Goal: Task Accomplishment & Management: Use online tool/utility

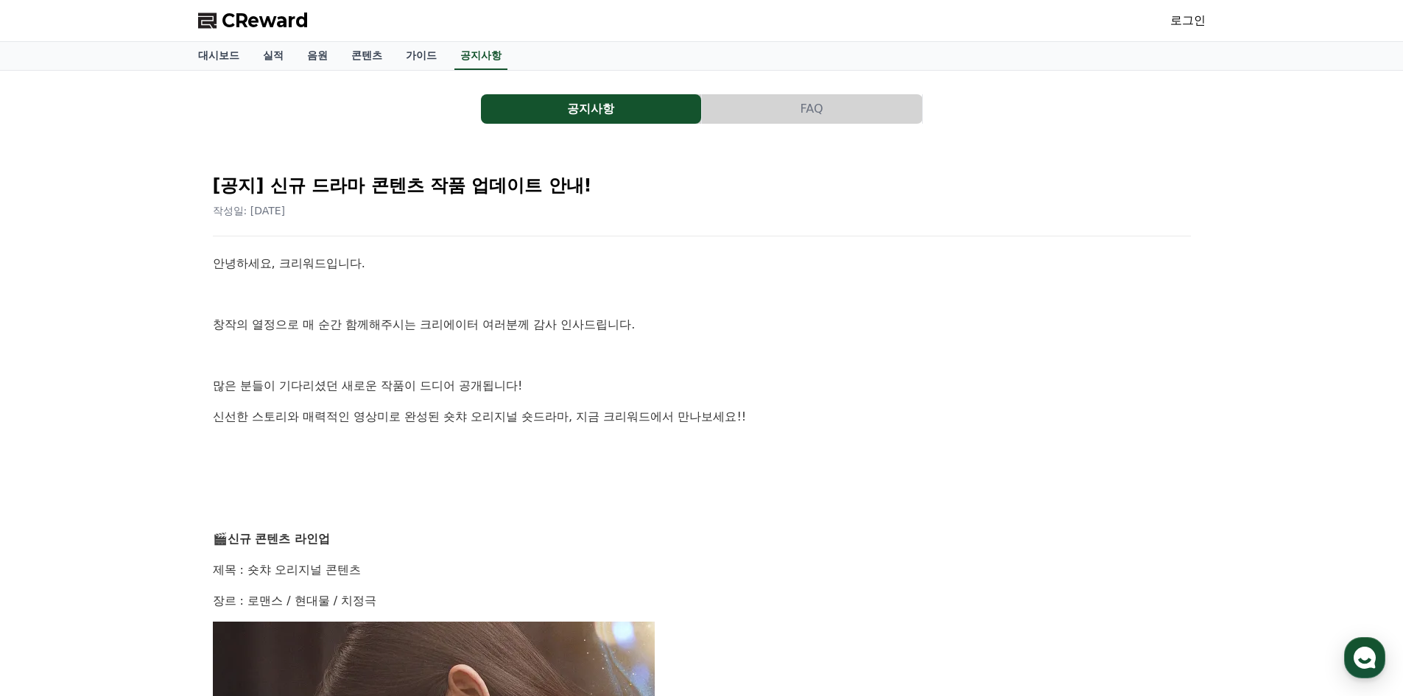
click at [1194, 18] on link "로그인" at bounding box center [1187, 21] width 35 height 18
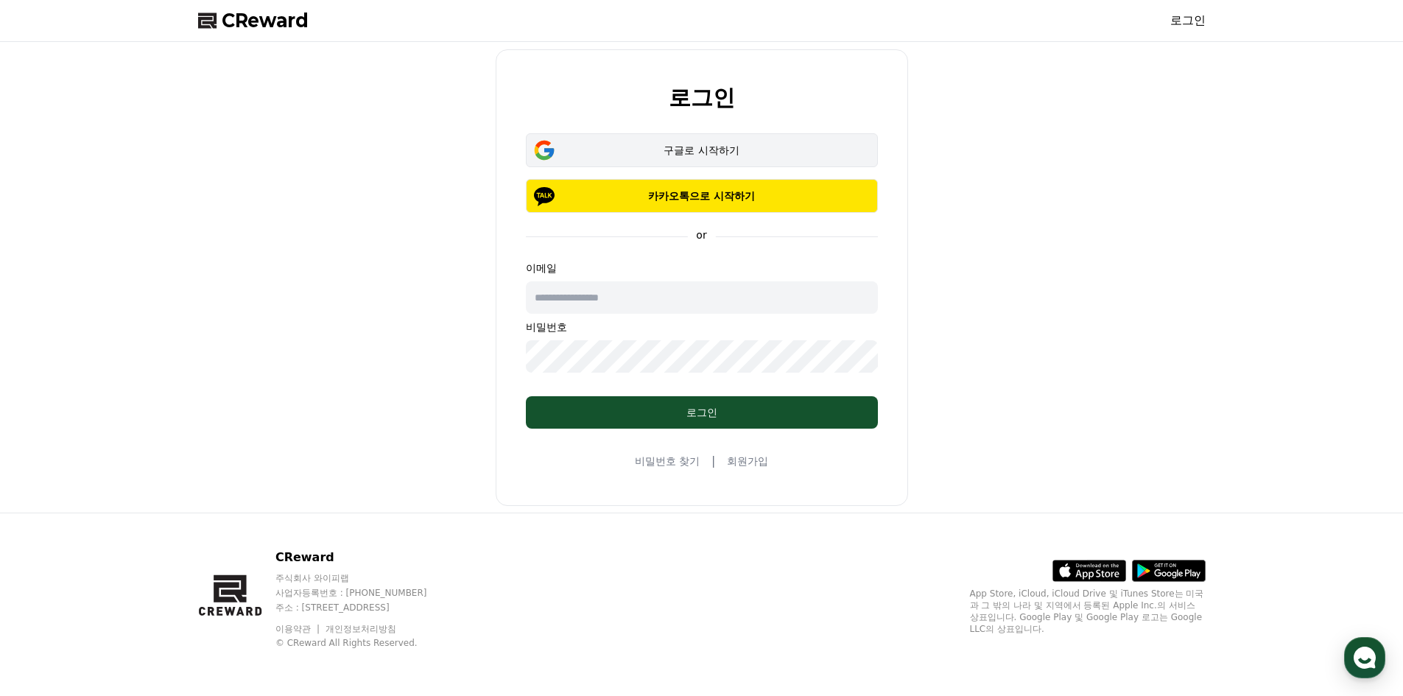
click at [668, 149] on div "구글로 시작하기" at bounding box center [701, 150] width 309 height 15
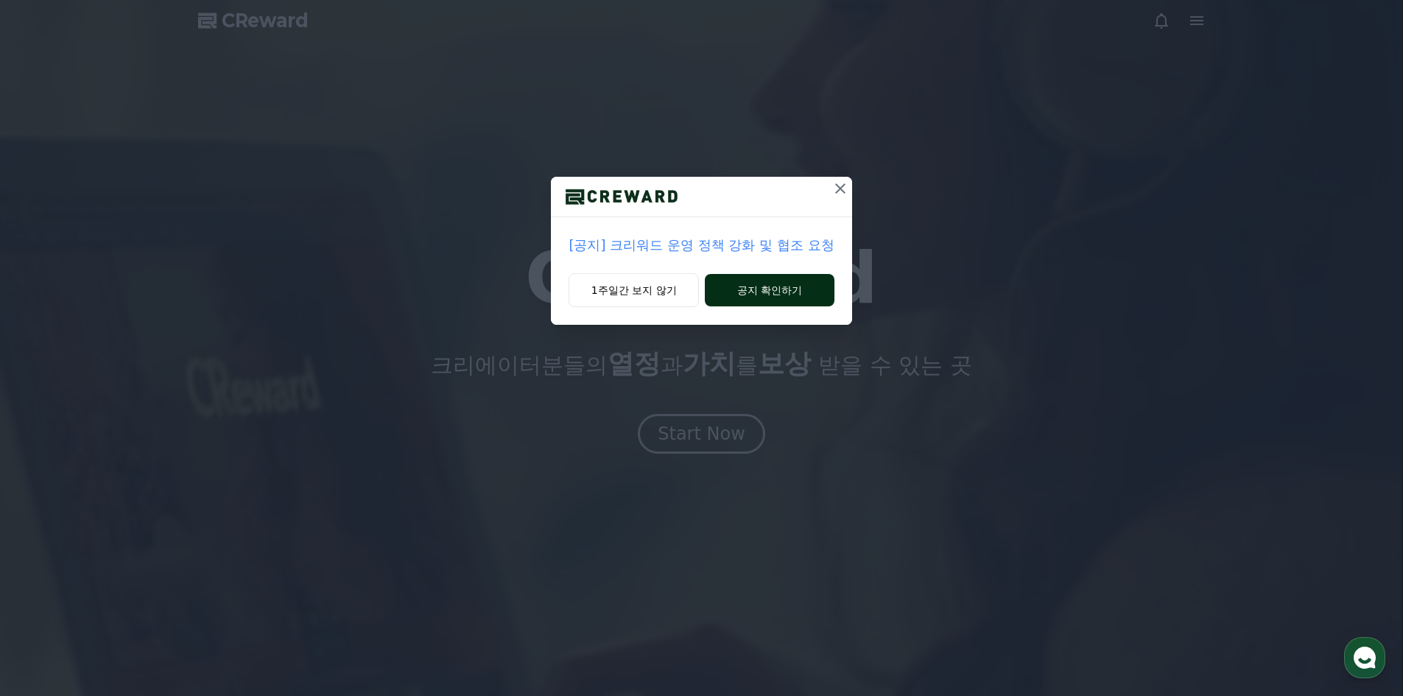
click at [764, 301] on button "공지 확인하기" at bounding box center [769, 290] width 129 height 32
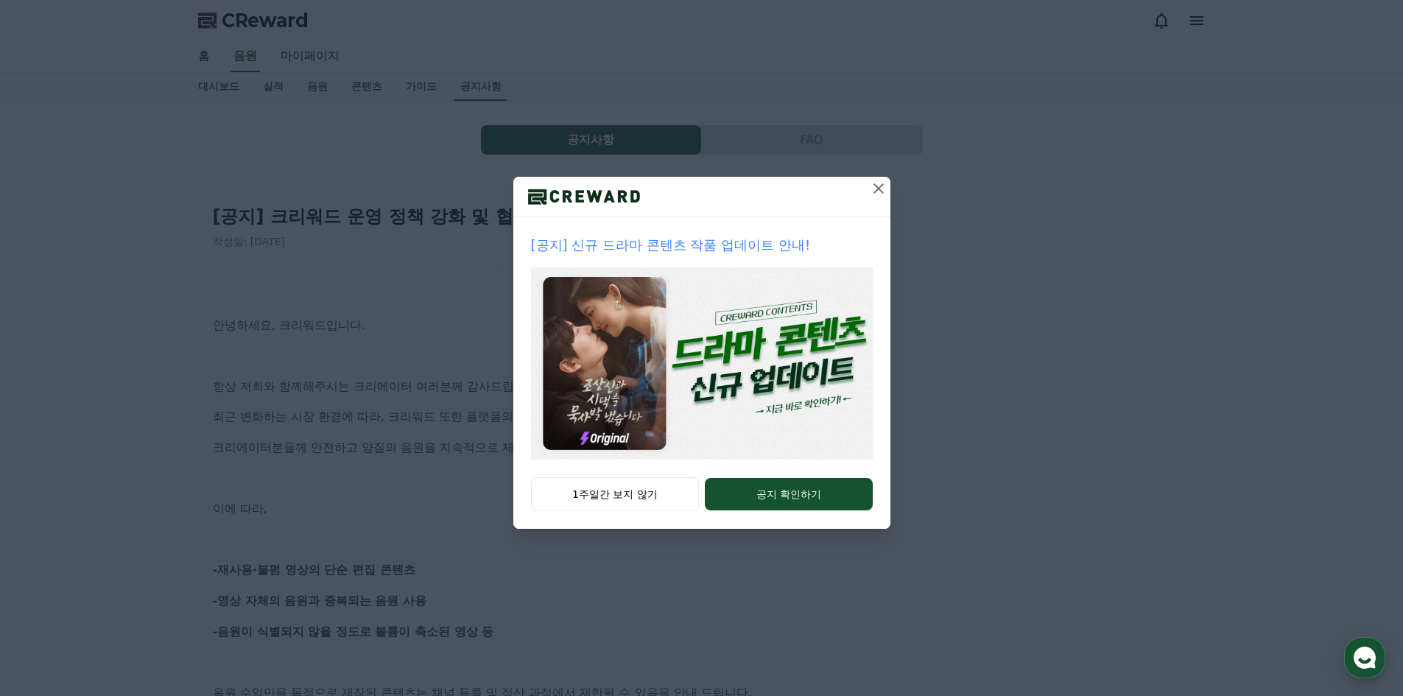
click at [878, 183] on icon at bounding box center [879, 189] width 18 height 18
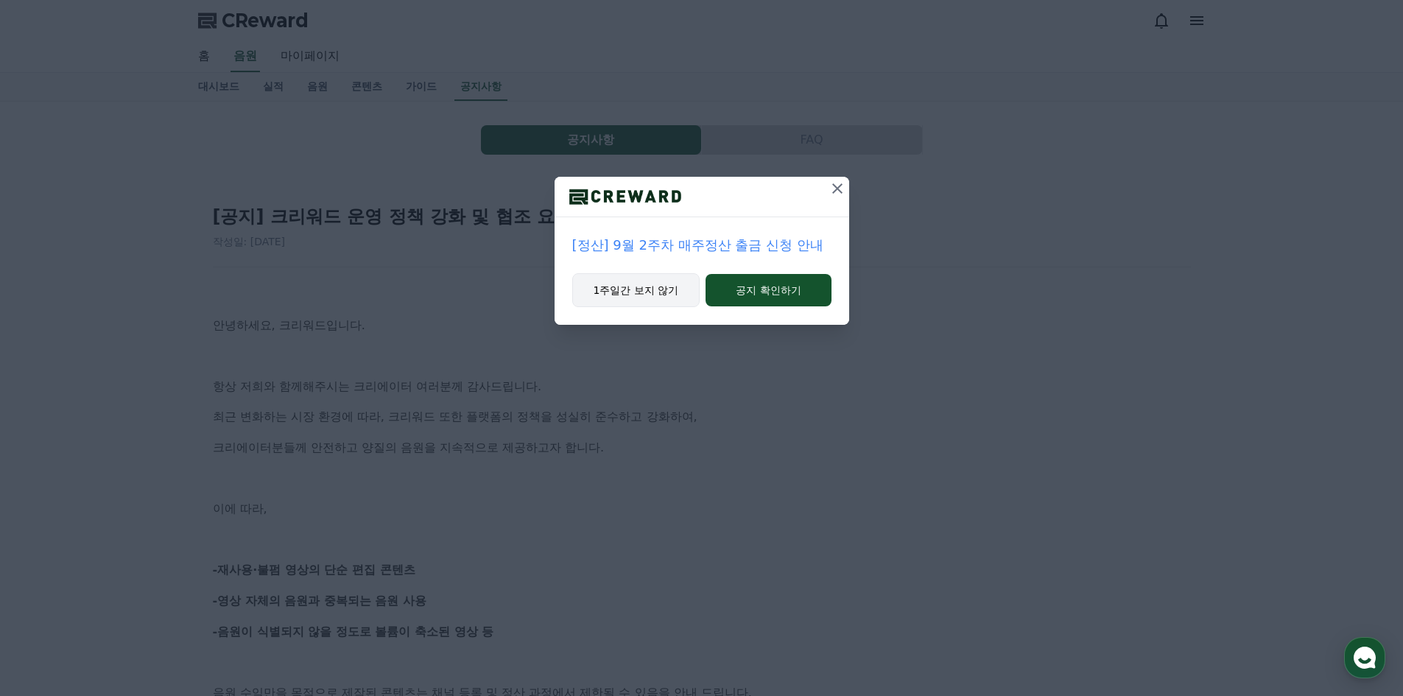
drag, startPoint x: 641, startPoint y: 289, endPoint x: 779, endPoint y: 282, distance: 138.6
click at [641, 289] on button "1주일간 보지 않기" at bounding box center [636, 290] width 128 height 34
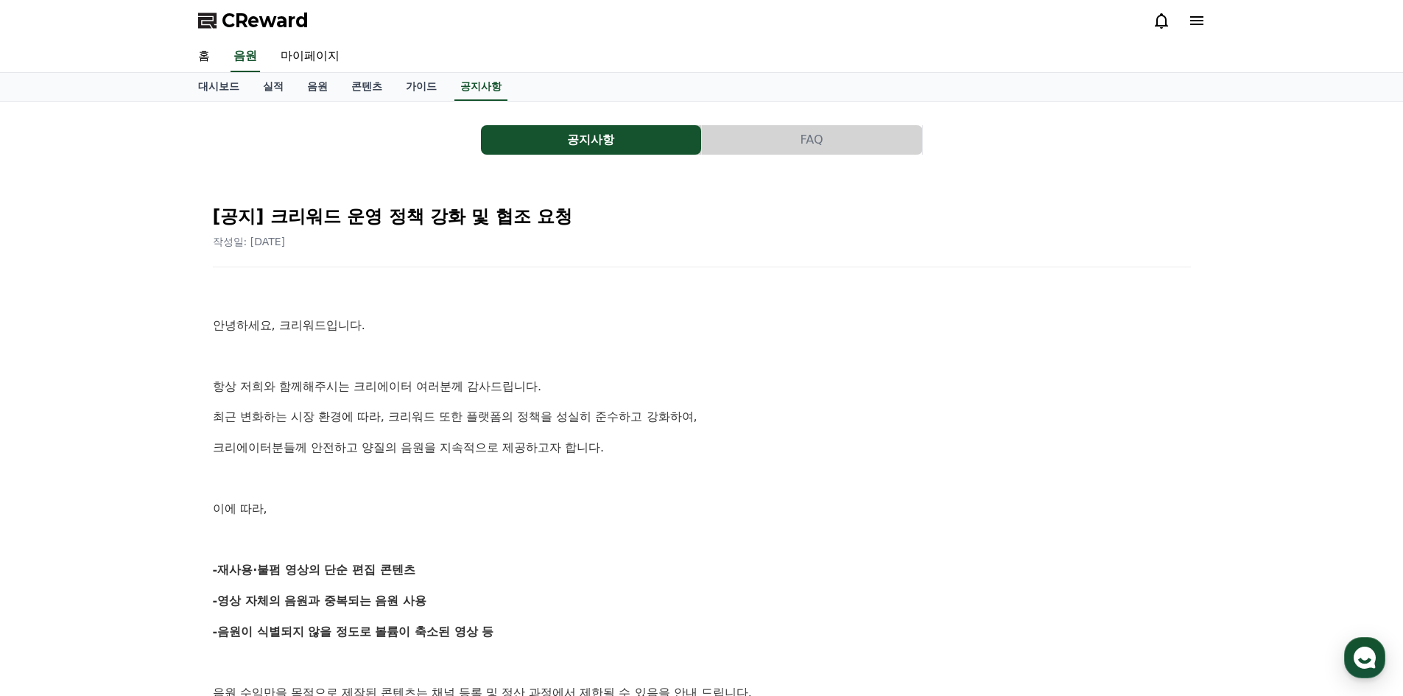
click at [264, 28] on span "CReward" at bounding box center [265, 21] width 87 height 24
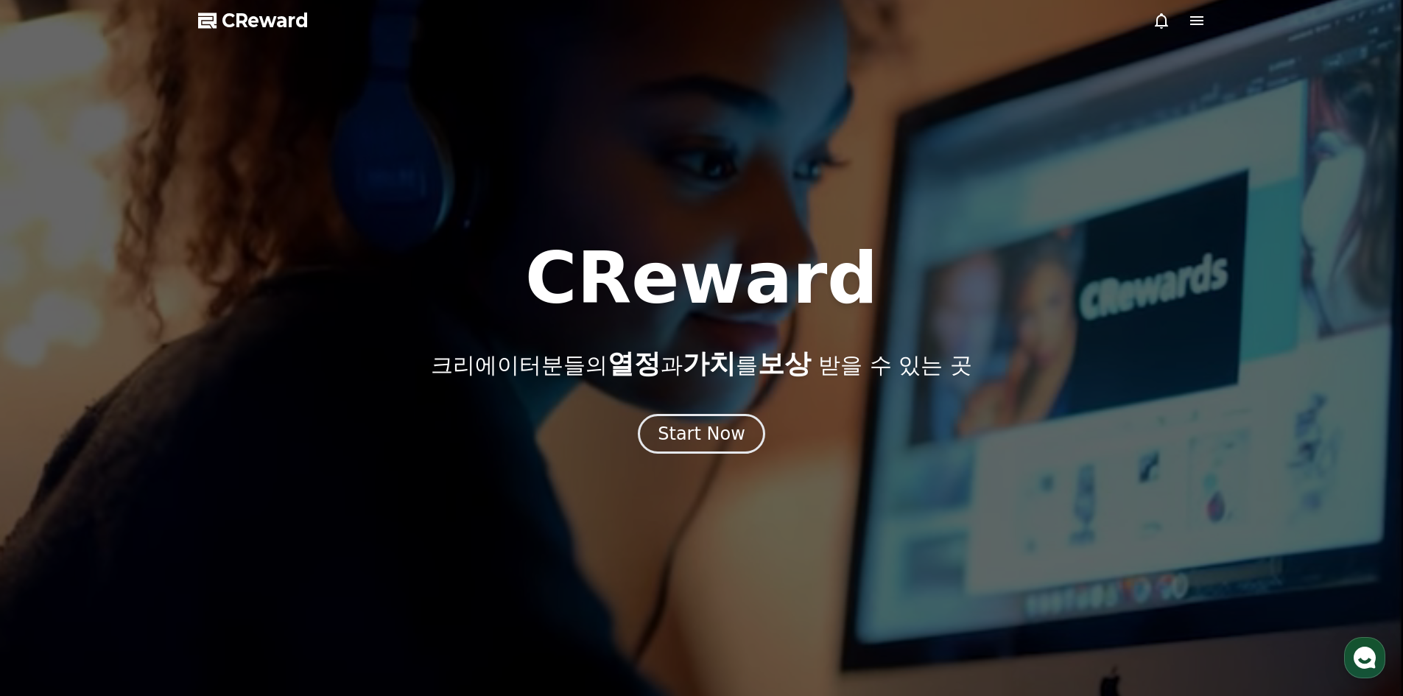
click at [1199, 29] on icon at bounding box center [1197, 21] width 18 height 18
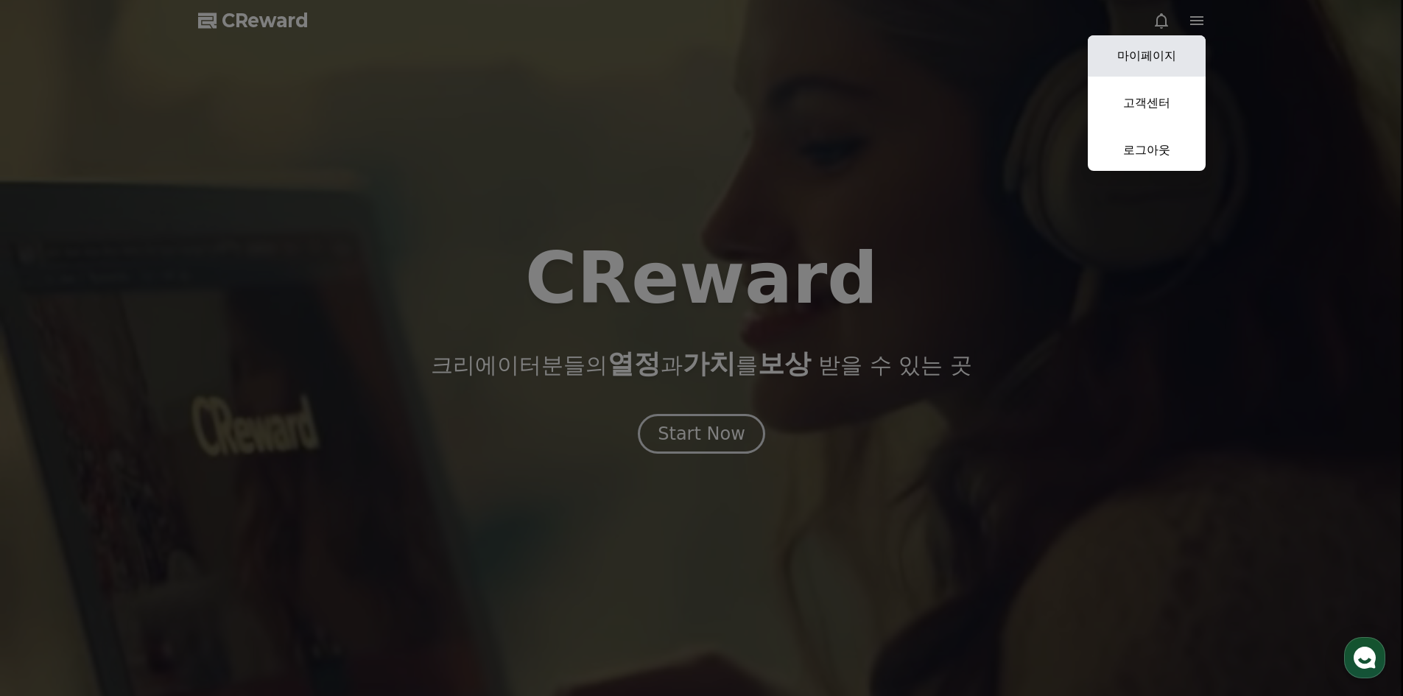
click at [1159, 57] on link "마이페이지" at bounding box center [1147, 55] width 118 height 41
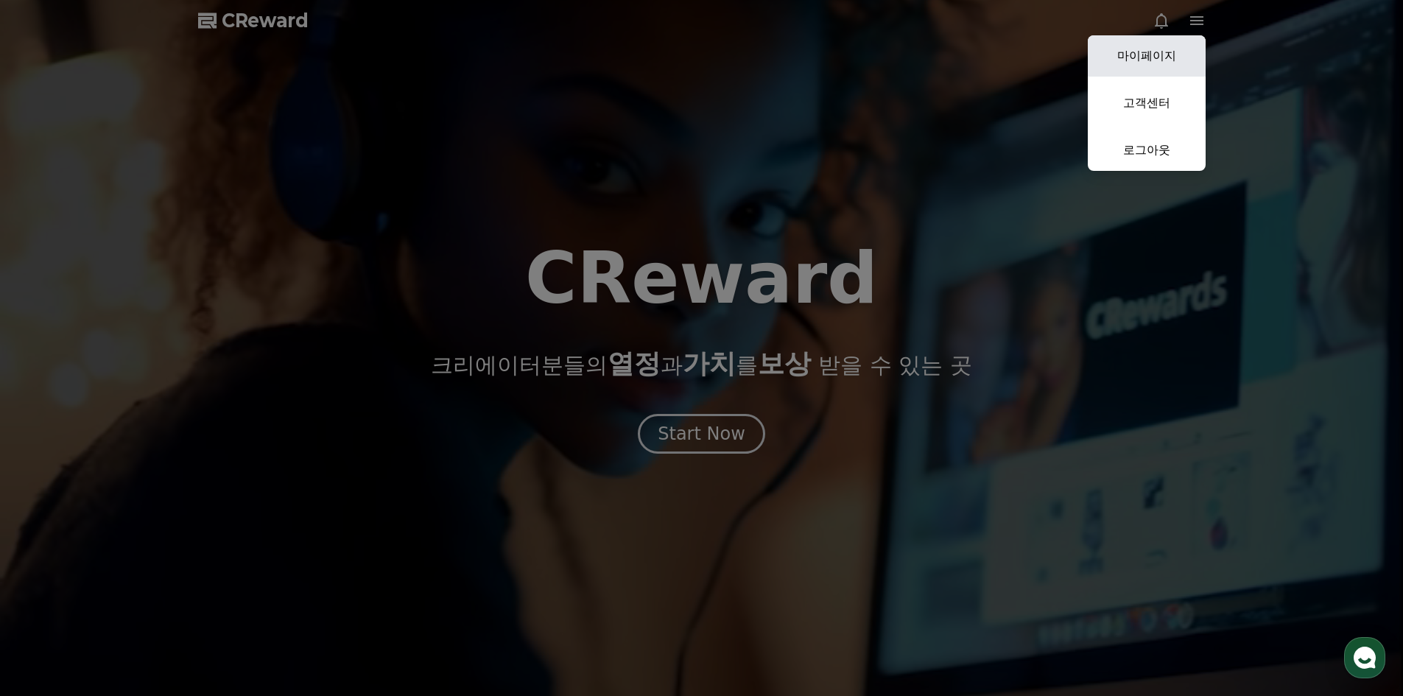
select select "**********"
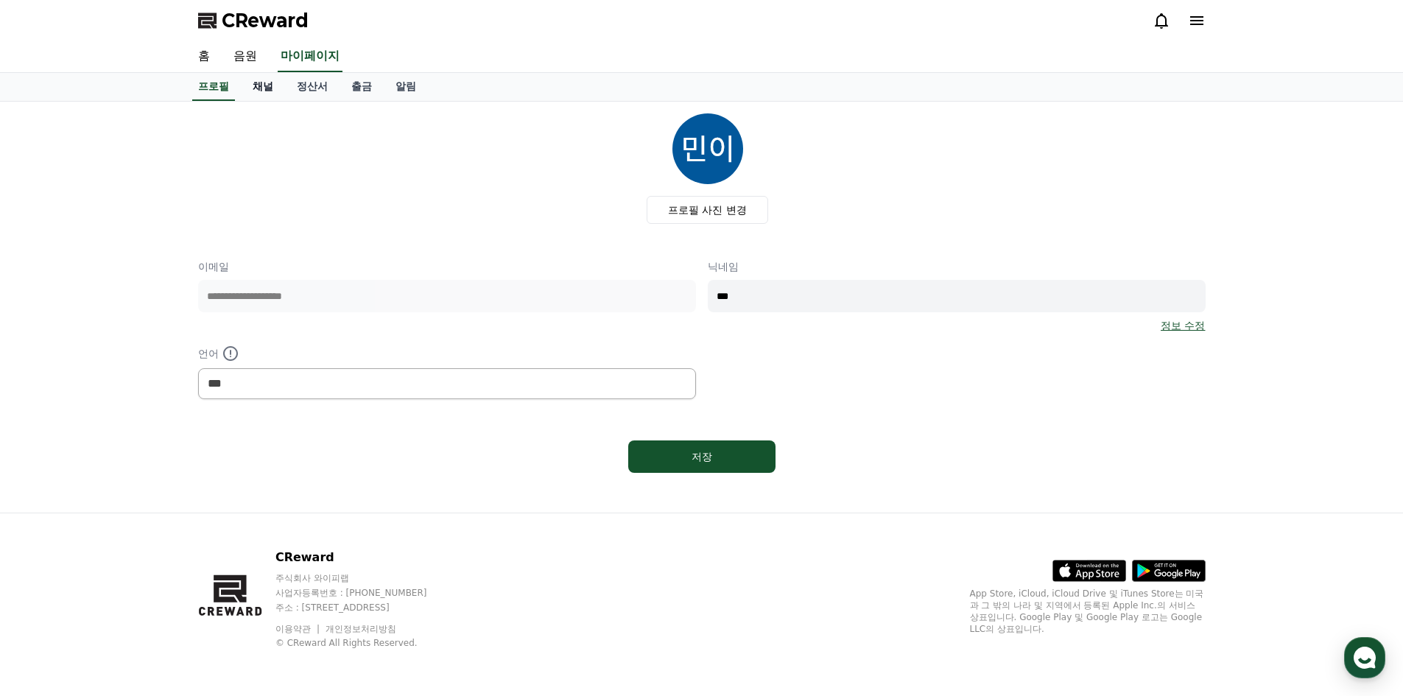
click at [266, 90] on link "채널" at bounding box center [263, 87] width 44 height 28
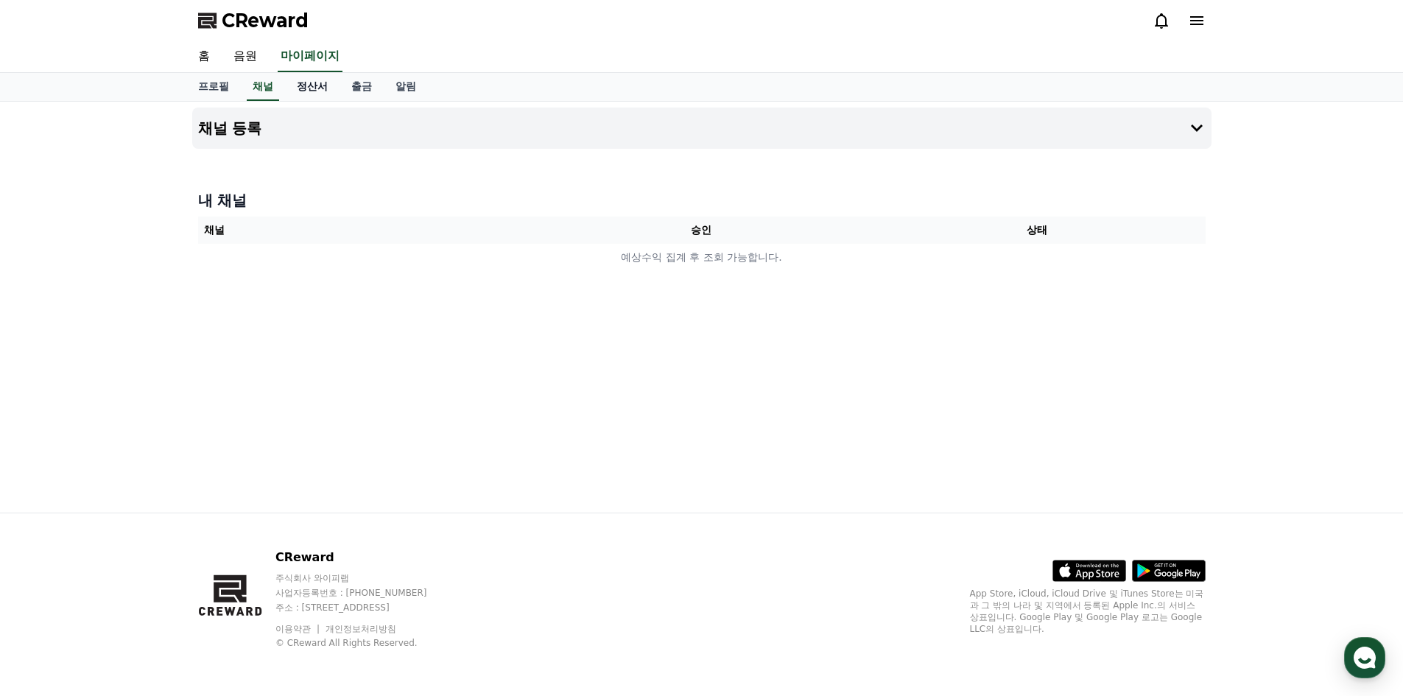
click at [323, 91] on link "정산서" at bounding box center [312, 87] width 54 height 28
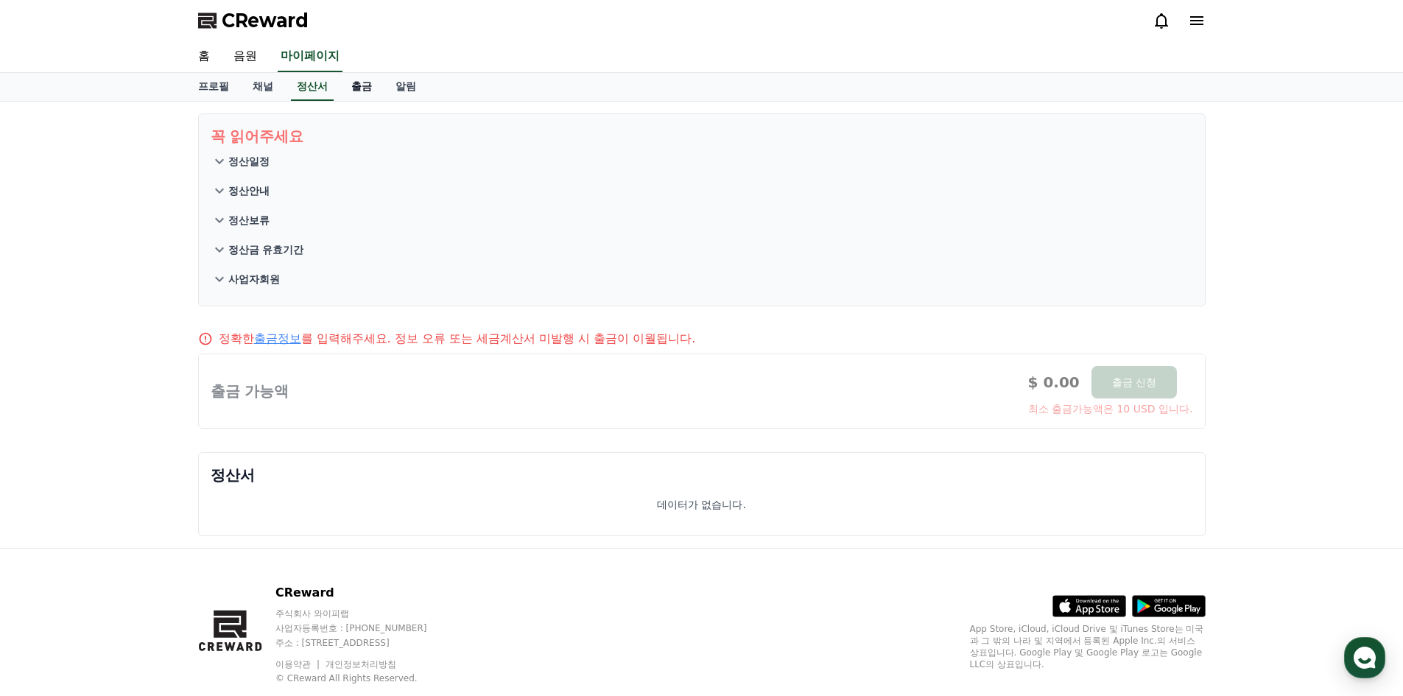
click at [351, 85] on link "출금" at bounding box center [361, 87] width 44 height 28
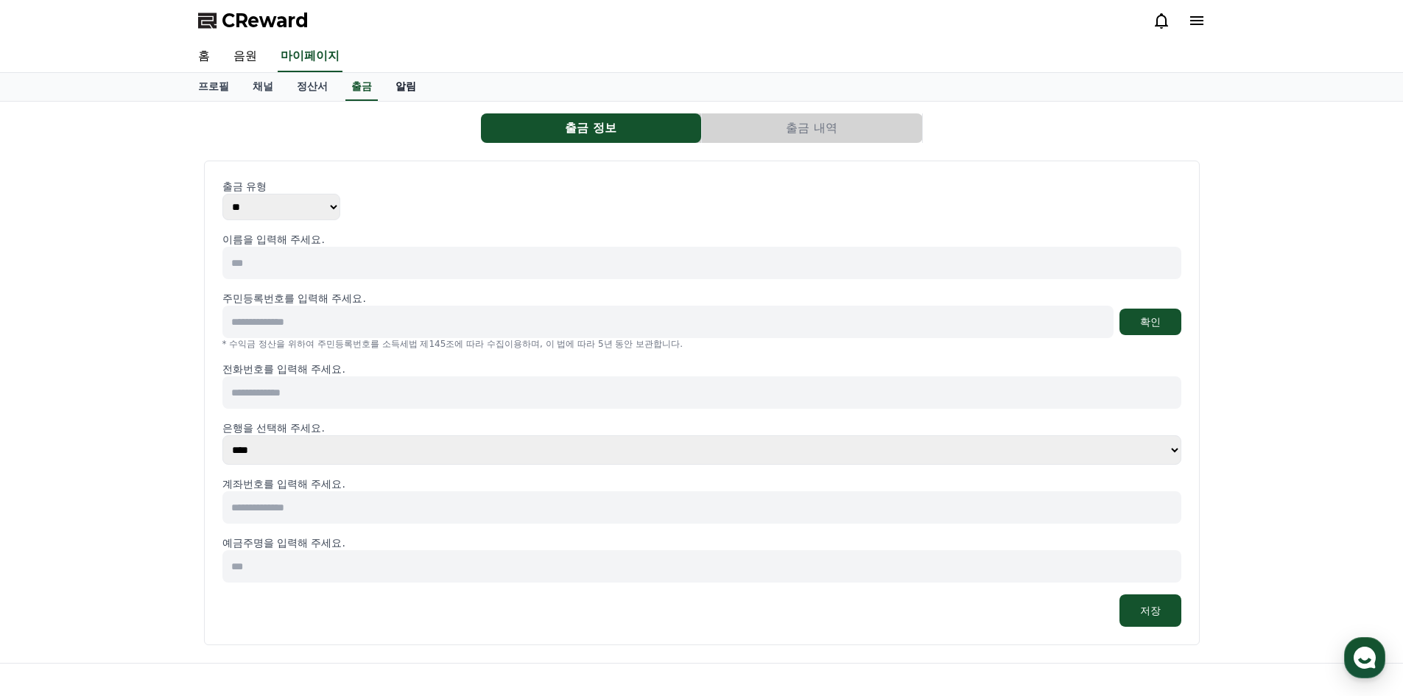
click at [406, 94] on link "알림" at bounding box center [406, 87] width 44 height 28
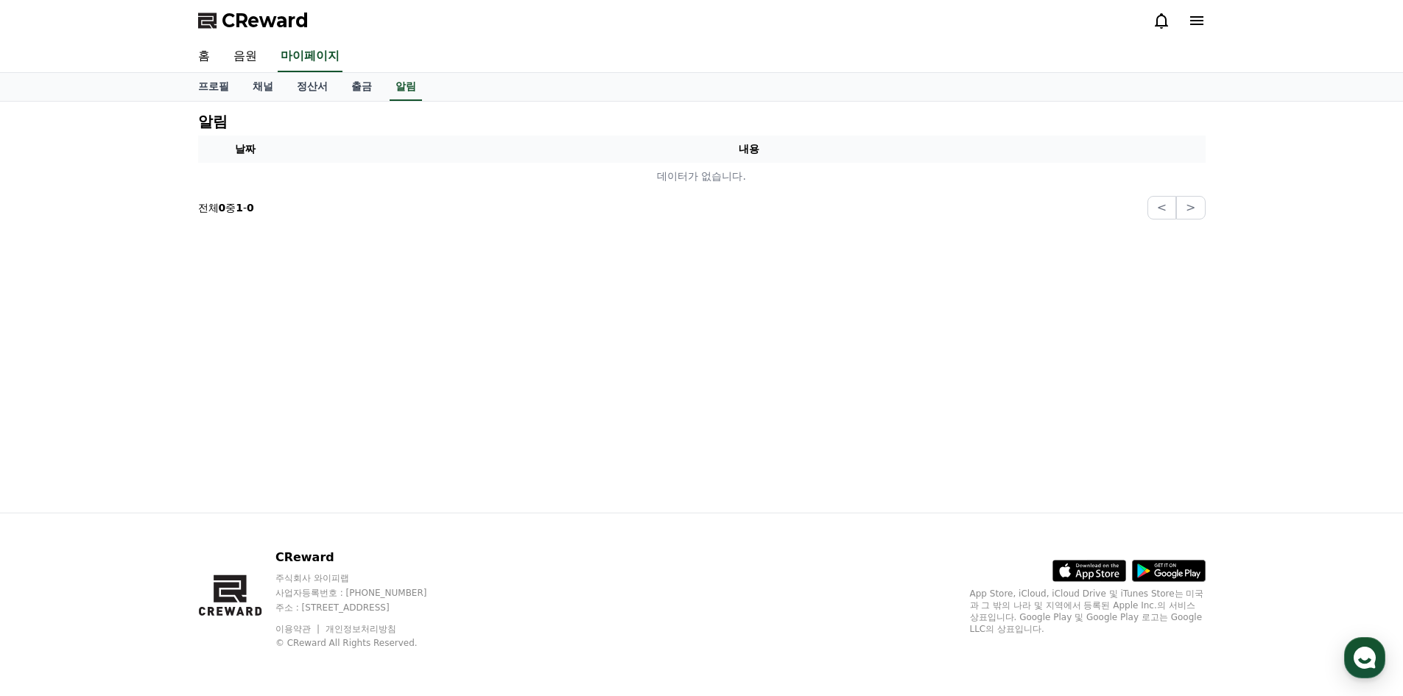
click at [1191, 21] on icon at bounding box center [1196, 20] width 13 height 9
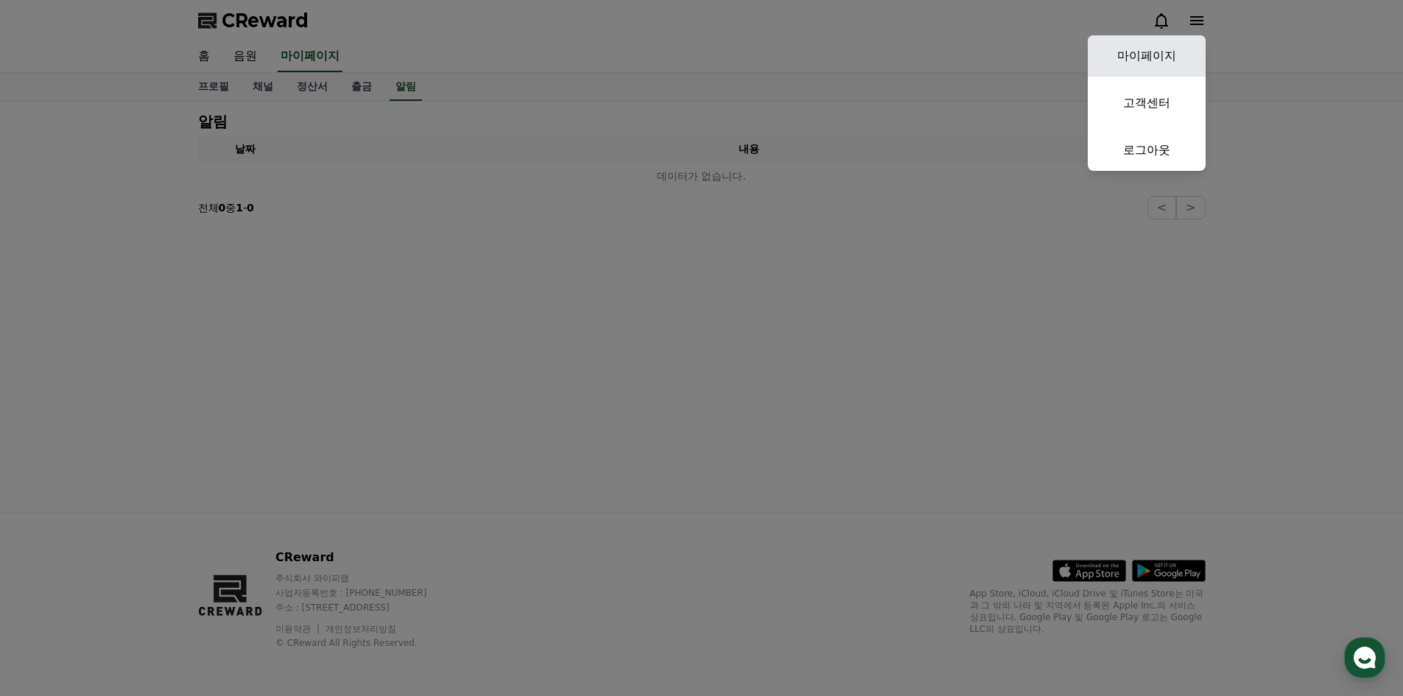
click at [1150, 53] on link "마이페이지" at bounding box center [1147, 55] width 118 height 41
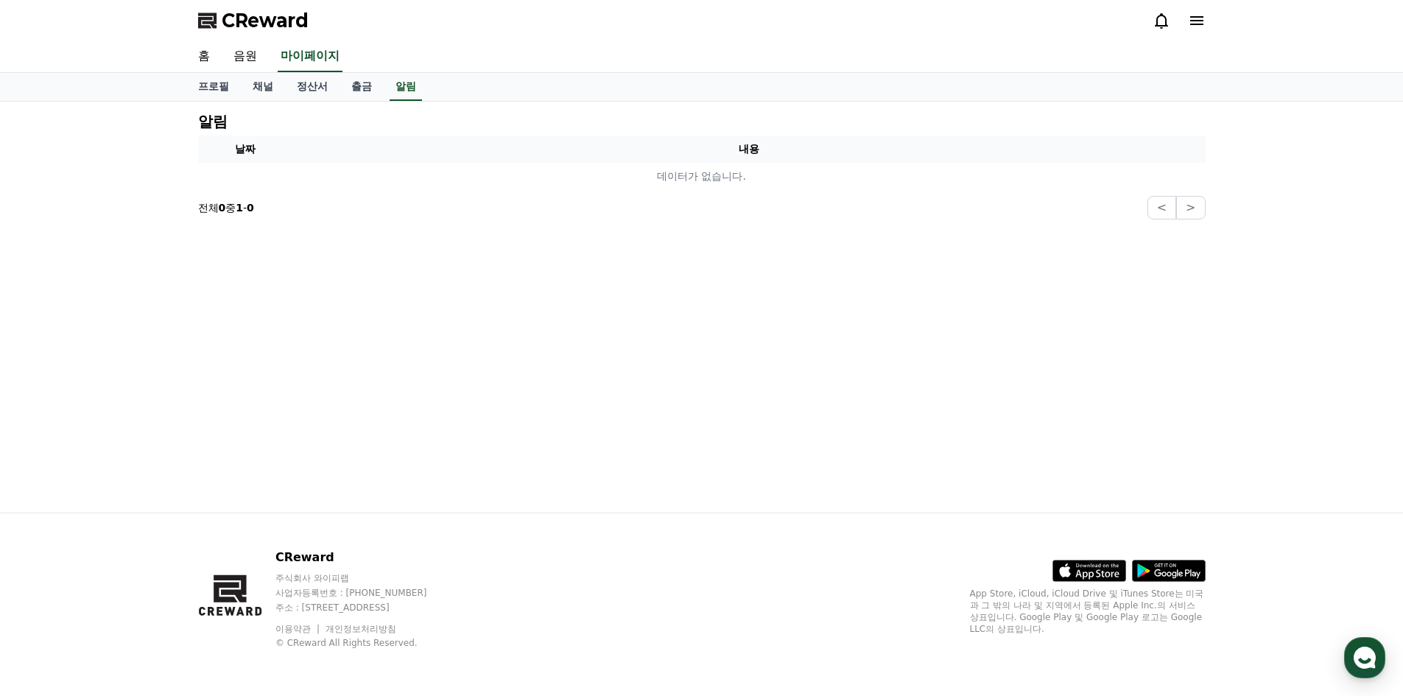
select select "**********"
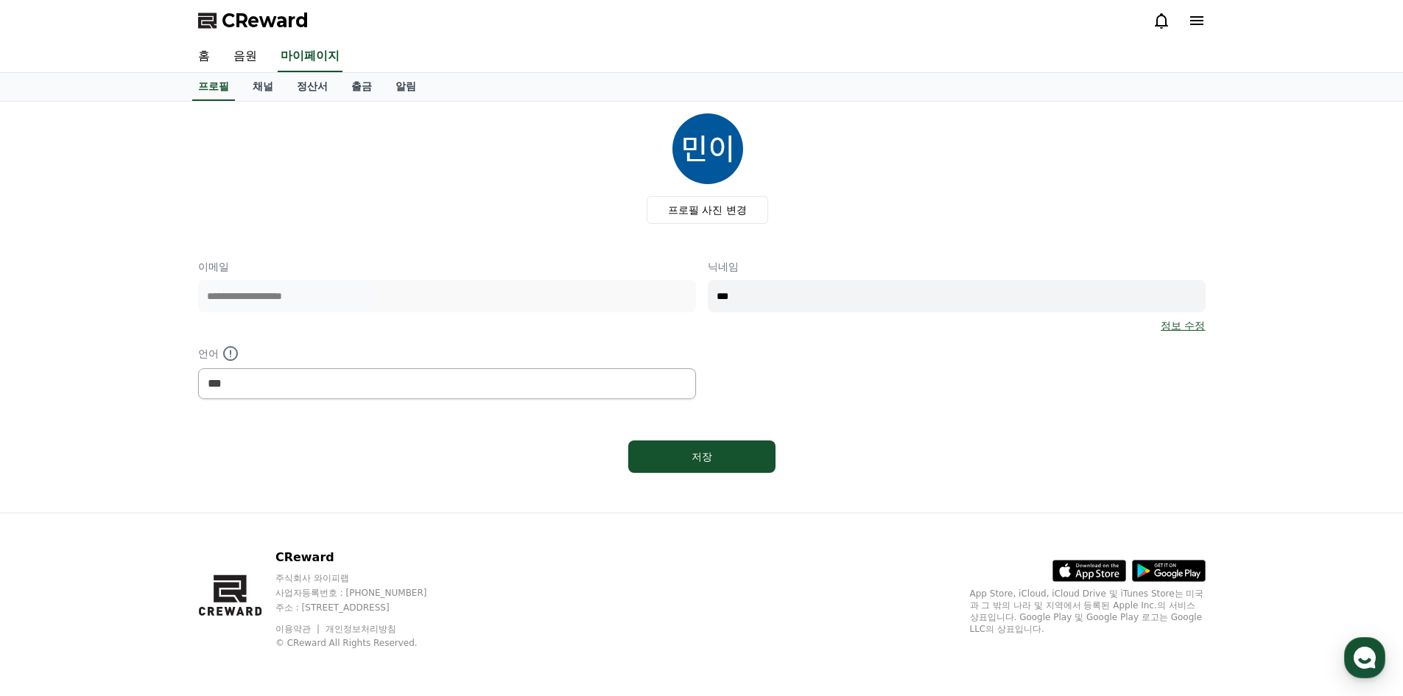
click at [1200, 23] on icon at bounding box center [1197, 21] width 18 height 18
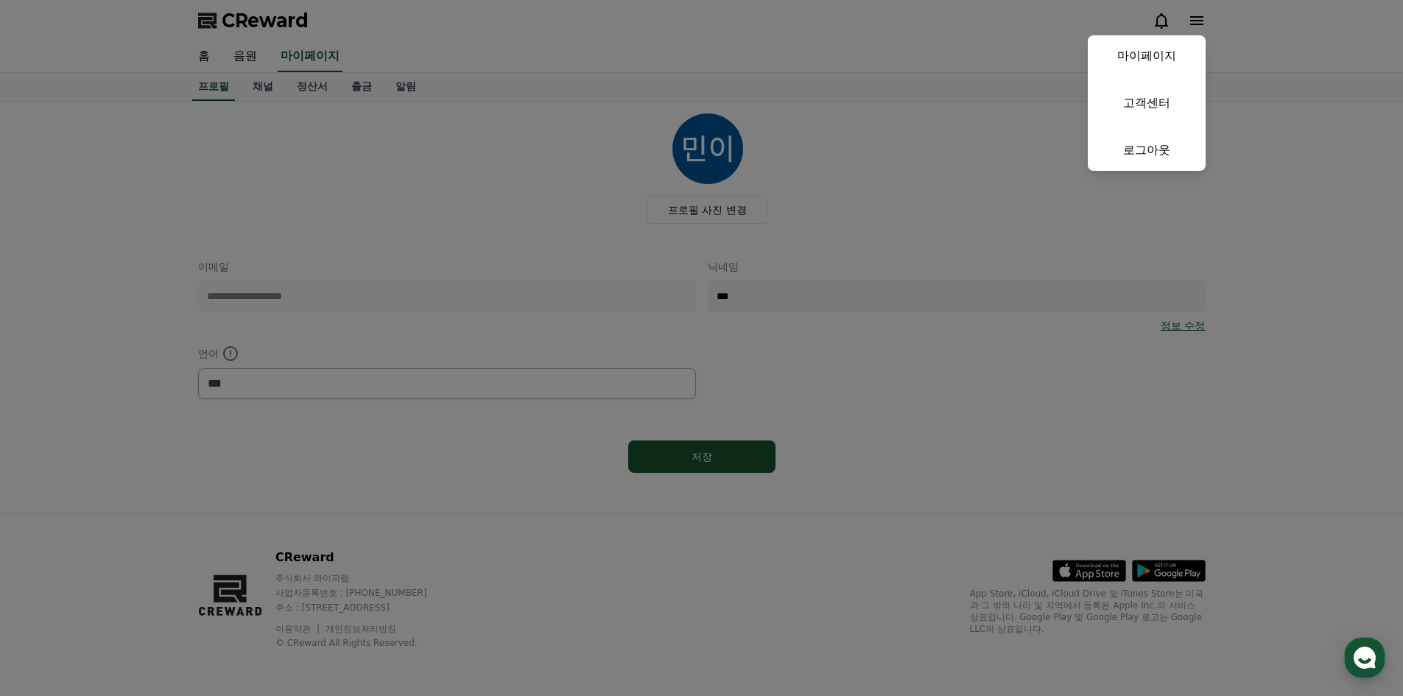
click at [278, 21] on button "close" at bounding box center [701, 348] width 1403 height 696
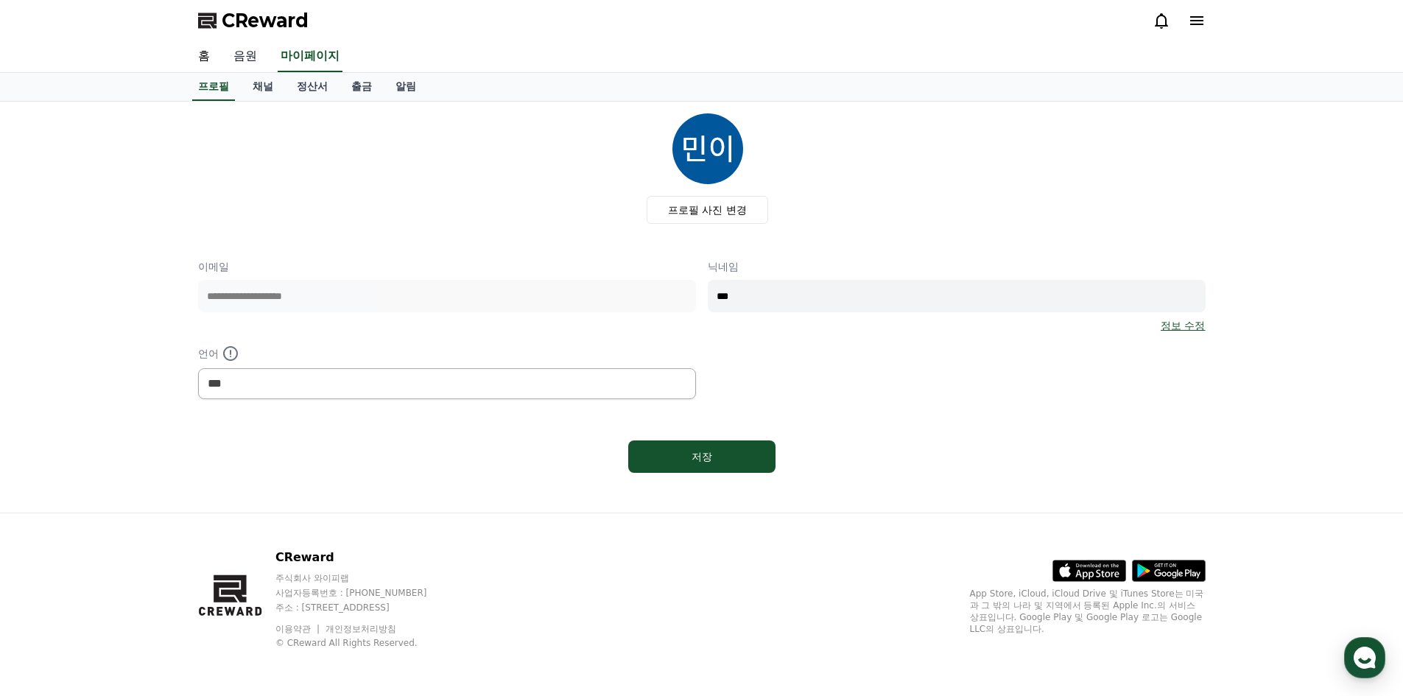
click at [236, 49] on link "음원" at bounding box center [245, 56] width 47 height 31
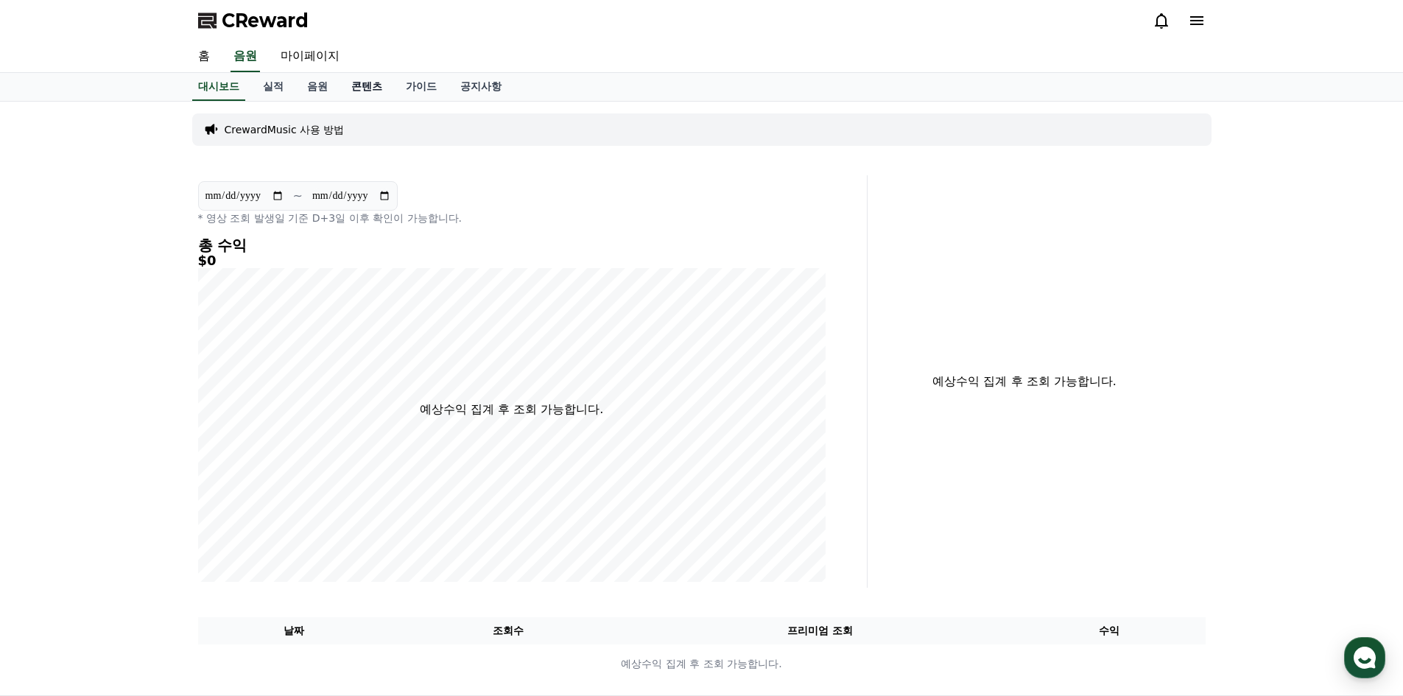
click at [356, 85] on link "콘텐츠" at bounding box center [366, 87] width 54 height 28
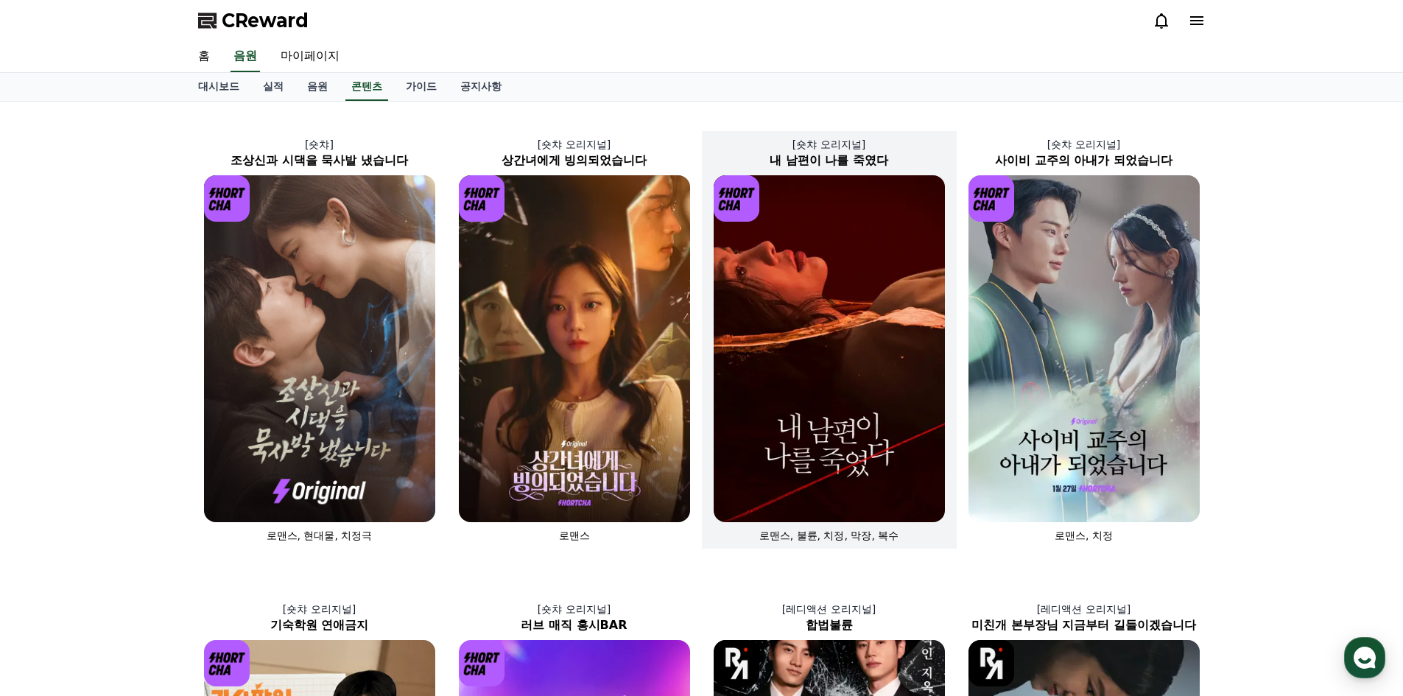
click at [852, 443] on img at bounding box center [829, 348] width 231 height 347
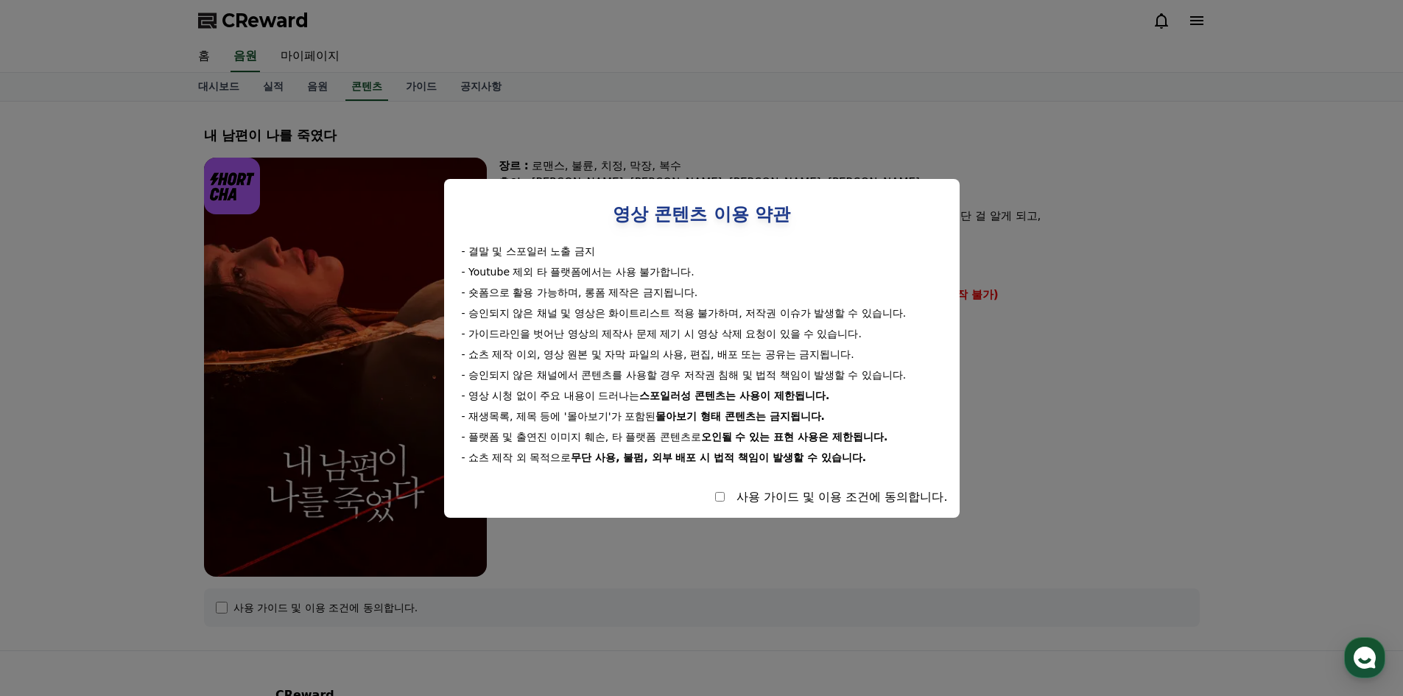
select select
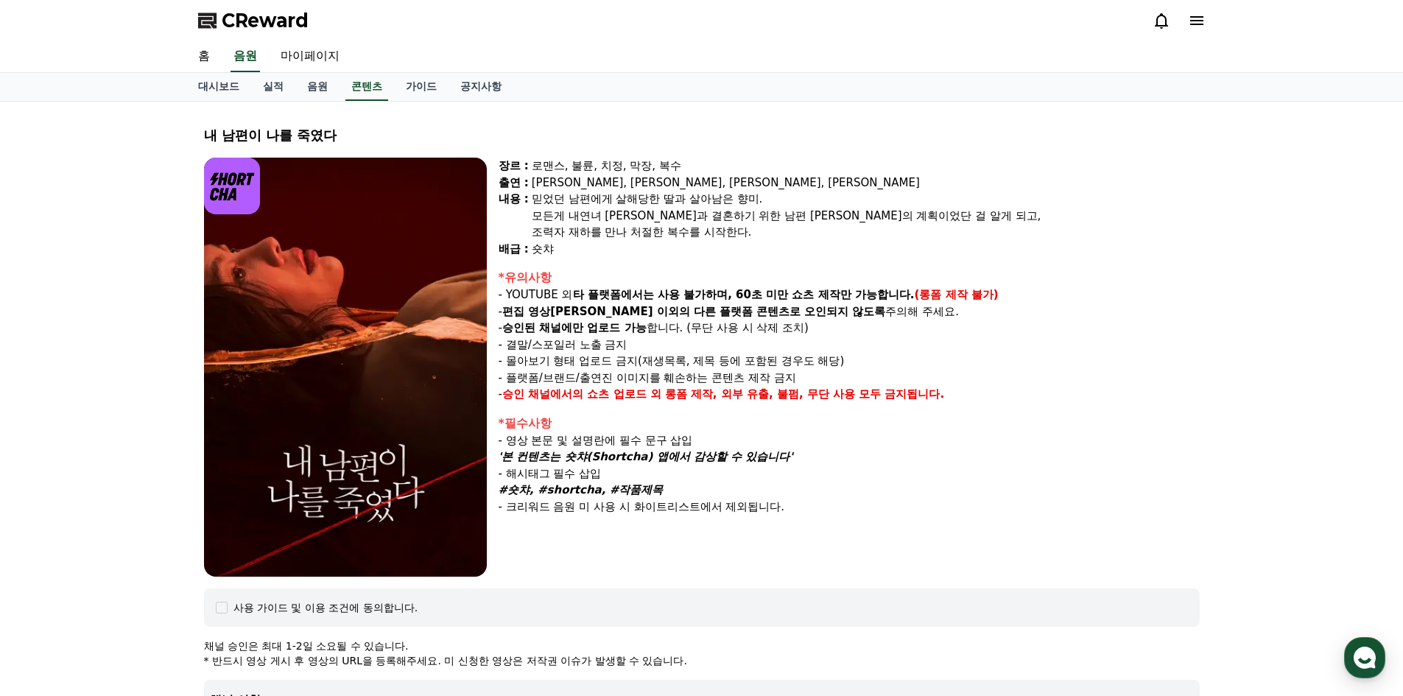
scroll to position [368, 0]
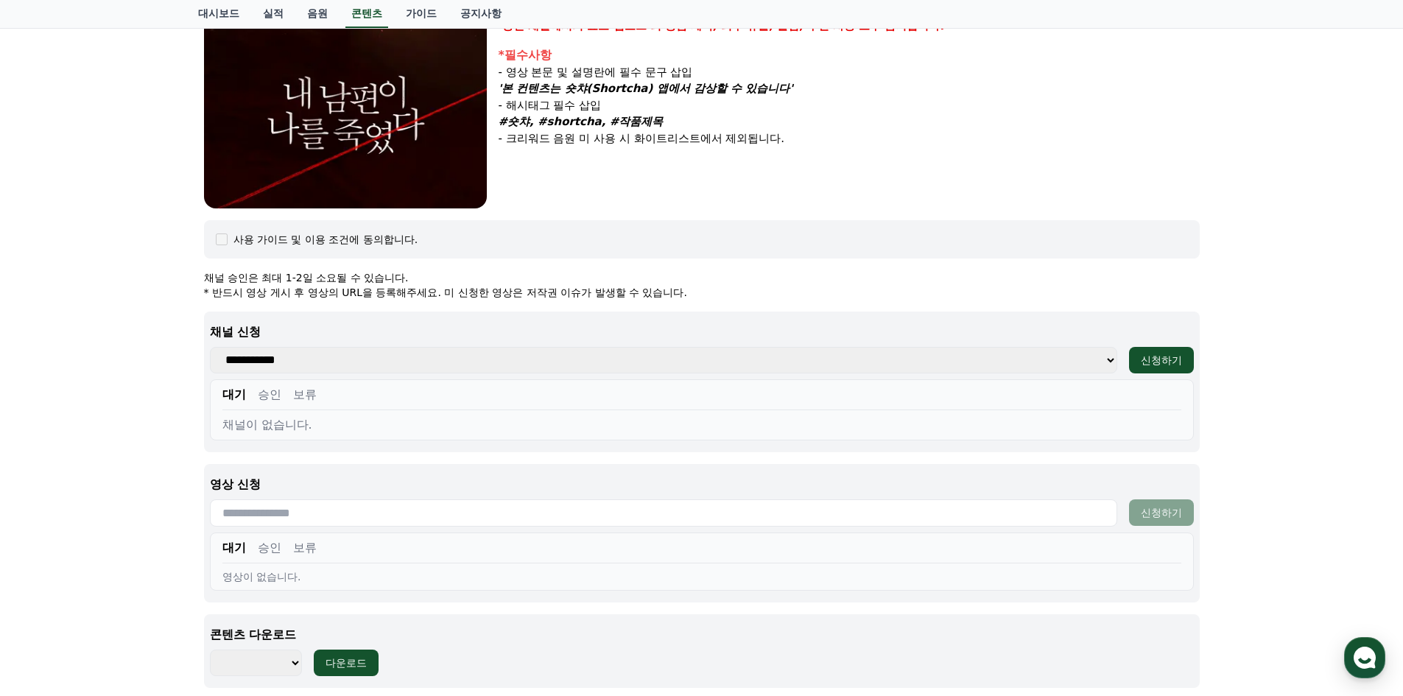
click at [1107, 363] on select "**********" at bounding box center [663, 360] width 907 height 27
click at [924, 245] on div "사용 가이드 및 이용 조건에 동의합니다." at bounding box center [702, 239] width 972 height 15
drag, startPoint x: 215, startPoint y: 276, endPoint x: 300, endPoint y: 275, distance: 85.4
click at [300, 275] on p "채널 승인은 최대 1-2일 소요될 수 있습니다." at bounding box center [702, 277] width 996 height 15
drag, startPoint x: 274, startPoint y: 295, endPoint x: 353, endPoint y: 285, distance: 80.2
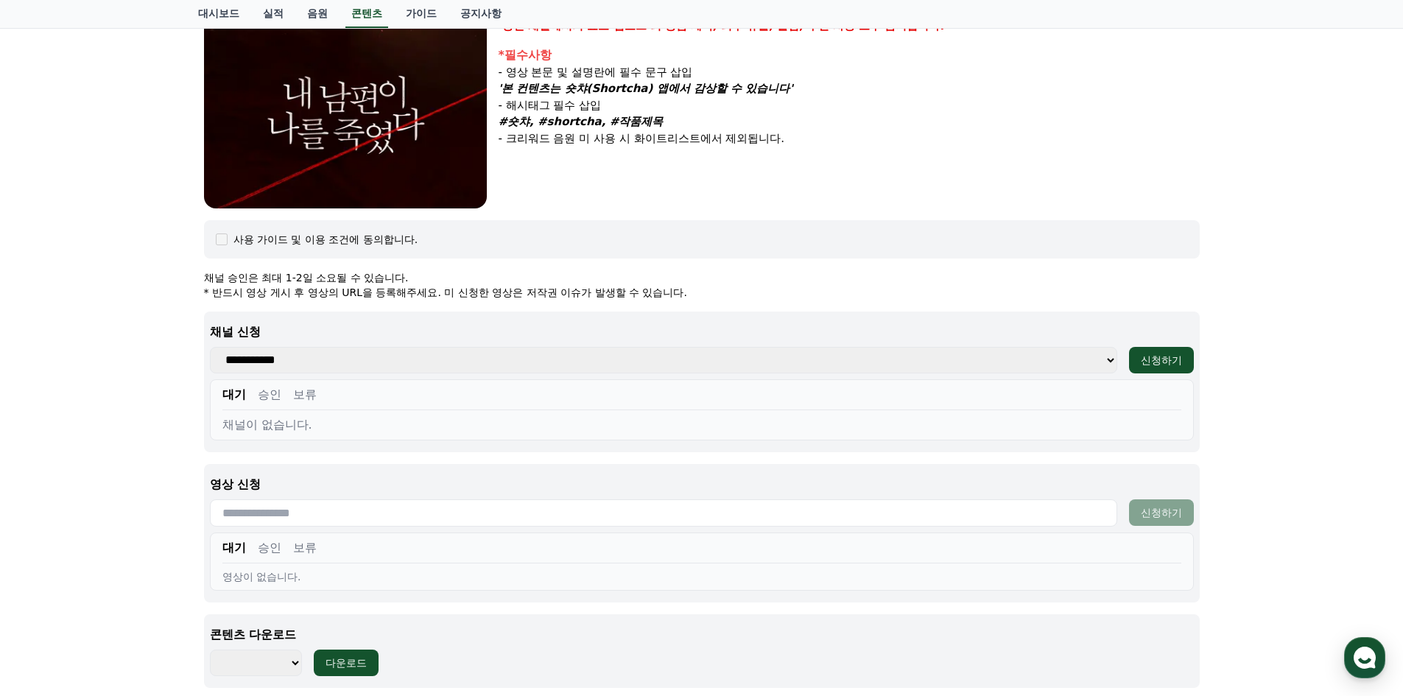
click at [353, 285] on p "* 반드시 영상 게시 후 영상의 URL을 등록해주세요. 미 신청한 영상은 저작권 이슈가 발생할 수 있습니다." at bounding box center [702, 292] width 996 height 15
drag, startPoint x: 425, startPoint y: 283, endPoint x: 603, endPoint y: 286, distance: 178.2
click at [603, 284] on div "채널 승인은 최대 1-2일 소요될 수 있습니다. * 반드시 영상 게시 후 영상의 URL을 등록해주세요. 미 신청한 영상은 저작권 이슈가 발생할…" at bounding box center [702, 284] width 996 height 29
click at [507, 297] on p "* 반드시 영상 게시 후 영상의 URL을 등록해주세요. 미 신청한 영상은 저작권 이슈가 발생할 수 있습니다." at bounding box center [702, 292] width 996 height 15
drag, startPoint x: 535, startPoint y: 292, endPoint x: 454, endPoint y: 292, distance: 81.0
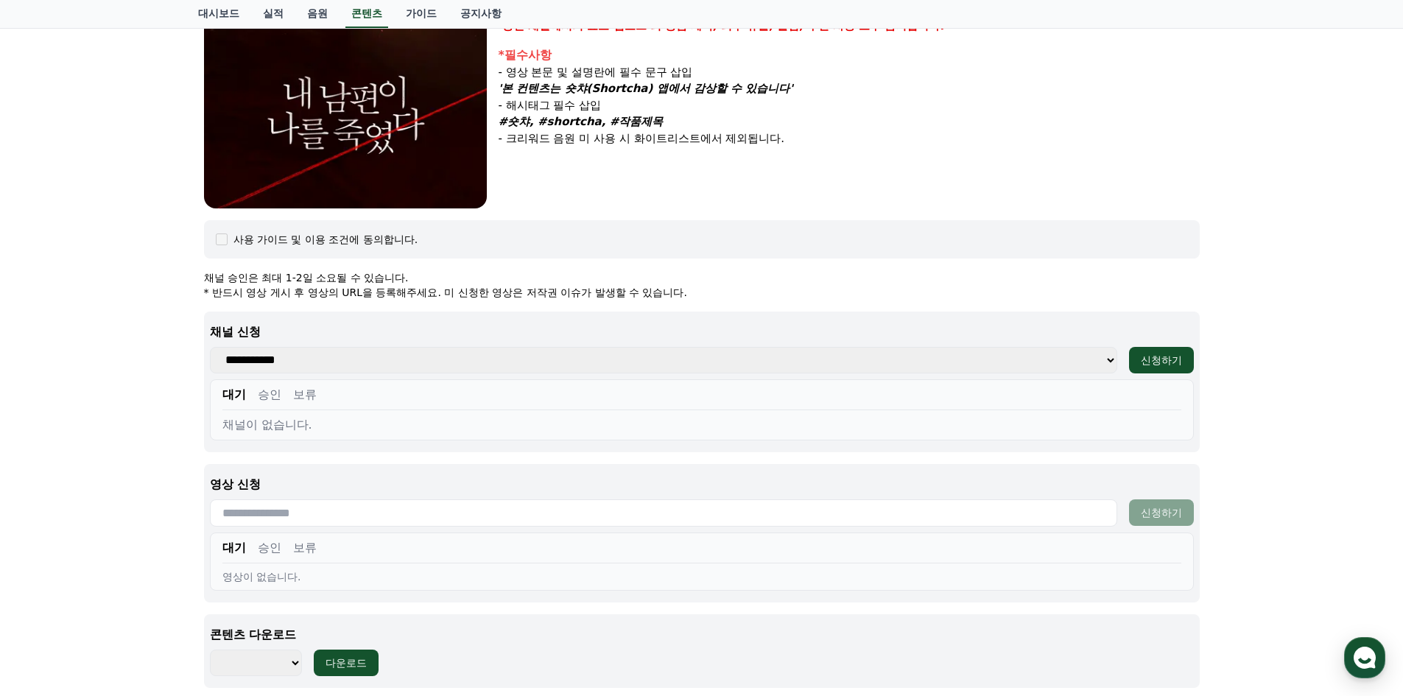
click at [454, 292] on p "* 반드시 영상 게시 후 영상의 URL을 등록해주세요. 미 신청한 영상은 저작권 이슈가 발생할 수 있습니다." at bounding box center [702, 292] width 996 height 15
drag, startPoint x: 690, startPoint y: 289, endPoint x: 492, endPoint y: 297, distance: 198.3
click at [492, 297] on p "* 반드시 영상 게시 후 영상의 URL을 등록해주세요. 미 신청한 영상은 저작권 이슈가 발생할 수 있습니다." at bounding box center [702, 292] width 996 height 15
click at [490, 296] on p "* 반드시 영상 게시 후 영상의 URL을 등록해주세요. 미 신청한 영상은 저작권 이슈가 발생할 수 있습니다." at bounding box center [702, 292] width 996 height 15
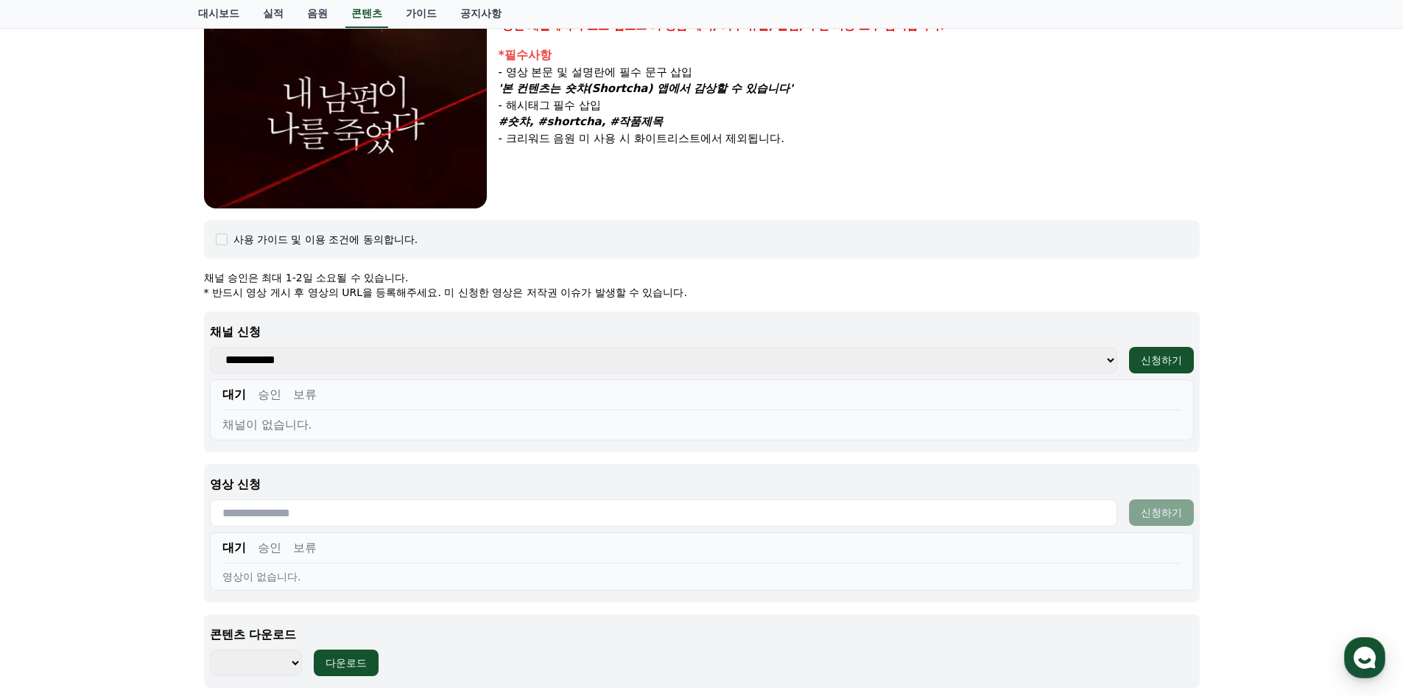
click at [412, 513] on input "text" at bounding box center [663, 512] width 907 height 27
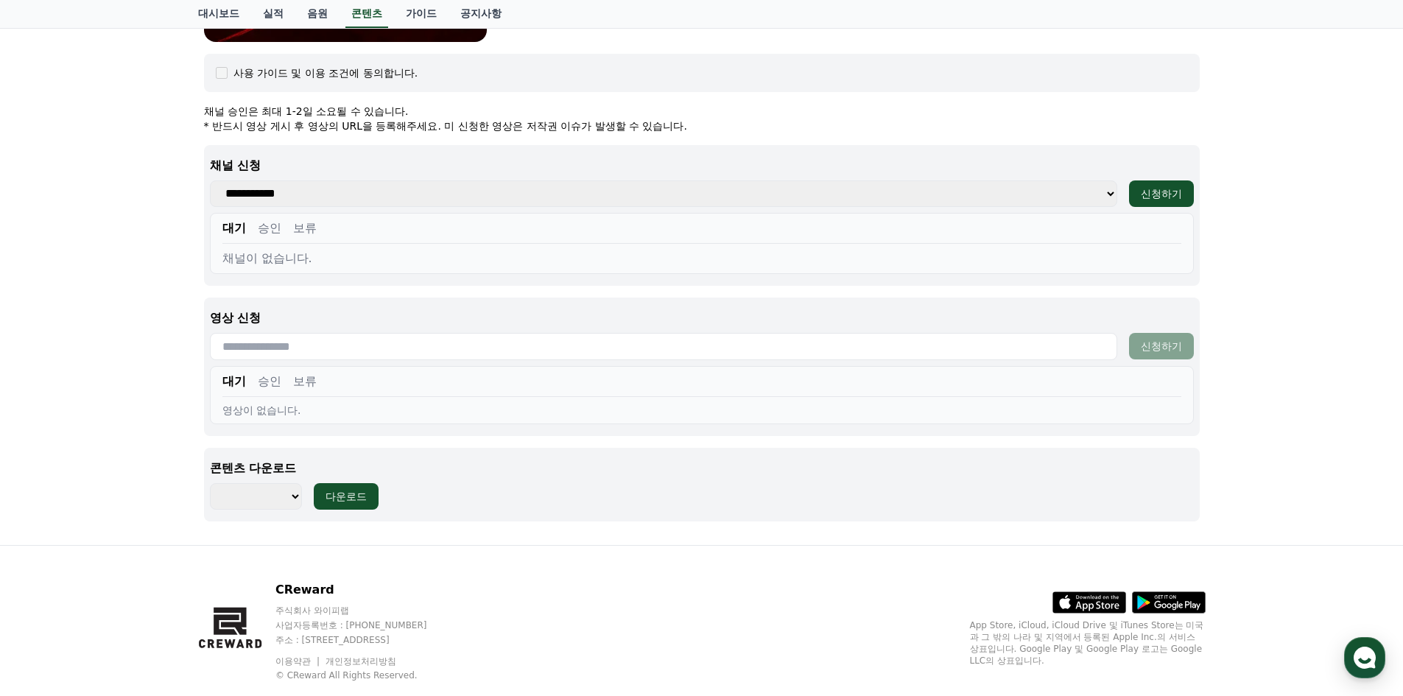
scroll to position [567, 0]
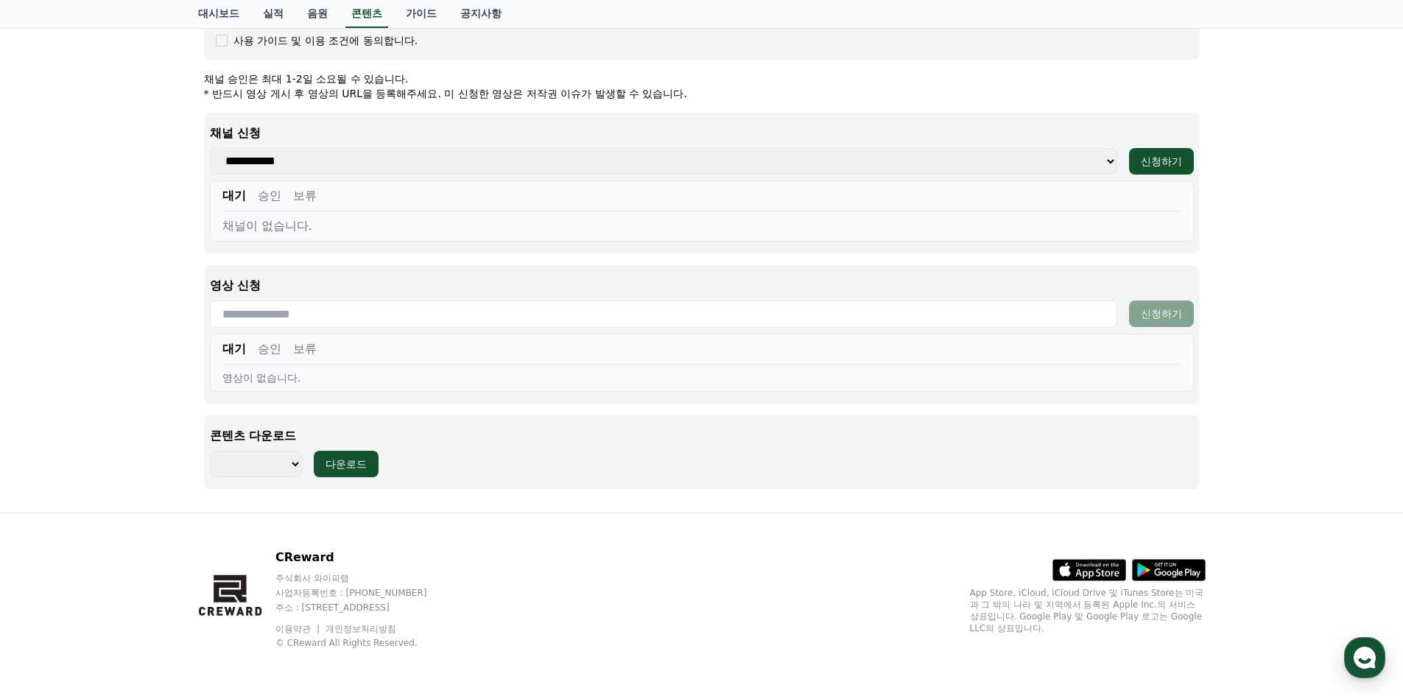
click at [292, 460] on select "******** ******** ******** ******** ******** ******** ******** ******** *******…" at bounding box center [256, 464] width 92 height 27
click at [568, 399] on div "영상 신청 신청하기 대기 승인 보류 영상이 없습니다." at bounding box center [702, 334] width 996 height 138
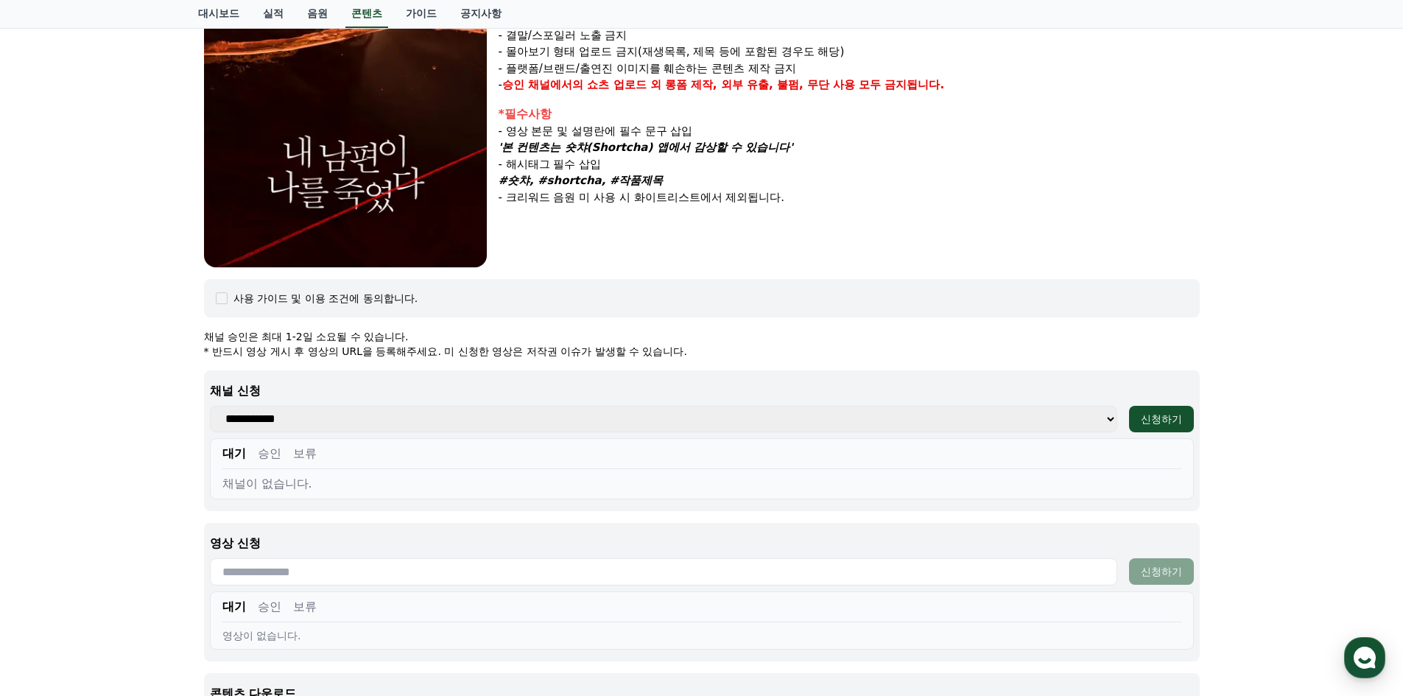
scroll to position [0, 0]
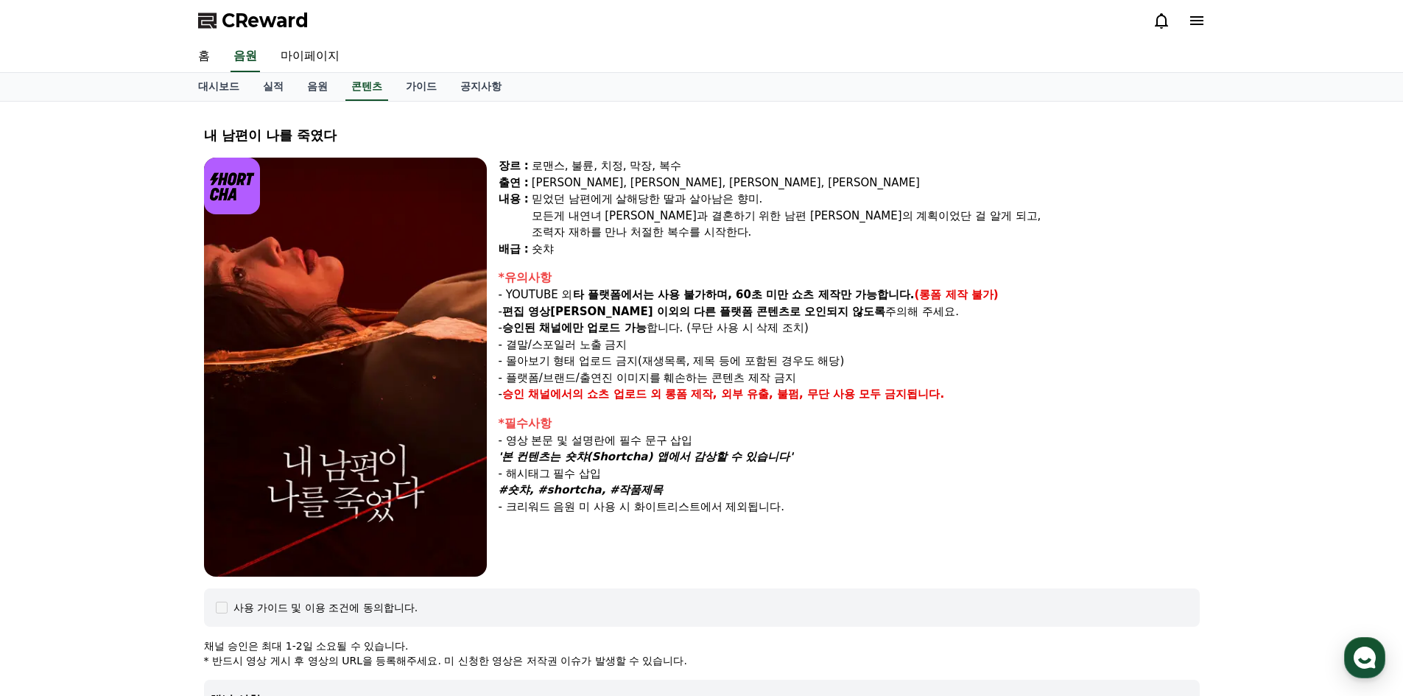
click at [1201, 22] on icon at bounding box center [1197, 21] width 18 height 18
